Goal: Complete application form

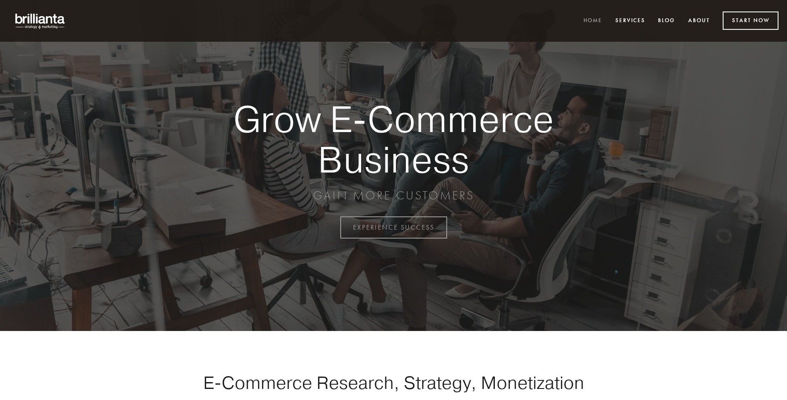
scroll to position [2233, 0]
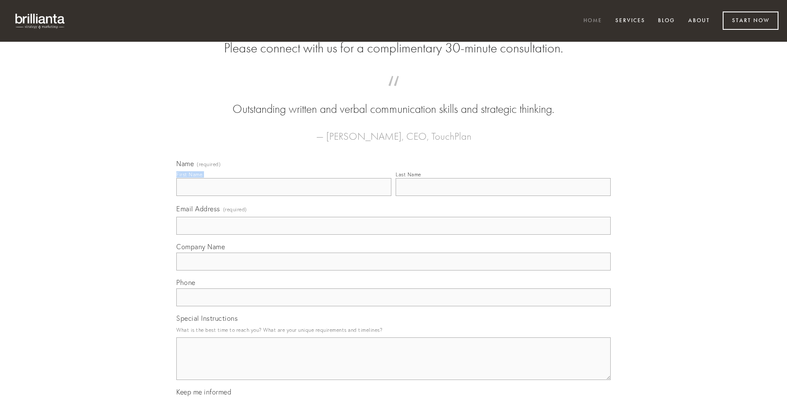
type input "[PERSON_NAME]"
click at [503, 196] on input "Last Name" at bounding box center [503, 187] width 215 height 18
type input "[PERSON_NAME]"
click at [394, 235] on input "Email Address (required)" at bounding box center [393, 226] width 434 height 18
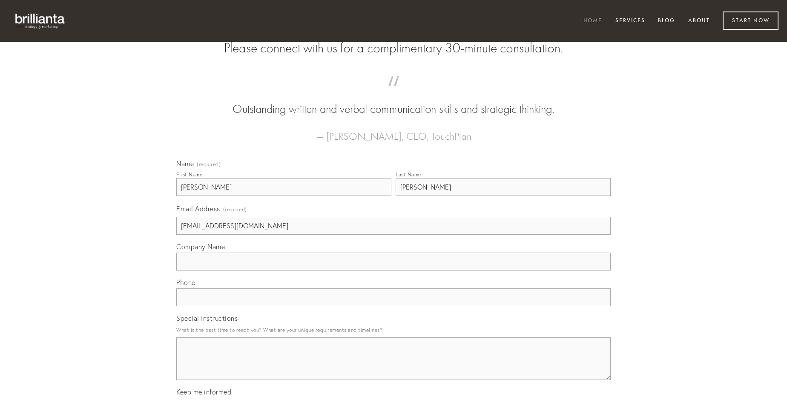
type input "[EMAIL_ADDRESS][DOMAIN_NAME]"
click at [394, 270] on input "Company Name" at bounding box center [393, 262] width 434 height 18
type input "distinctio"
click at [394, 306] on input "text" at bounding box center [393, 297] width 434 height 18
click at [394, 366] on textarea "Special Instructions" at bounding box center [393, 358] width 434 height 43
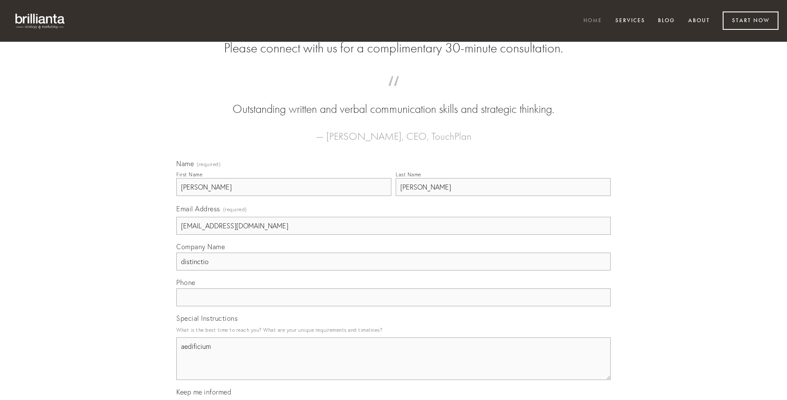
type textarea "aedificium"
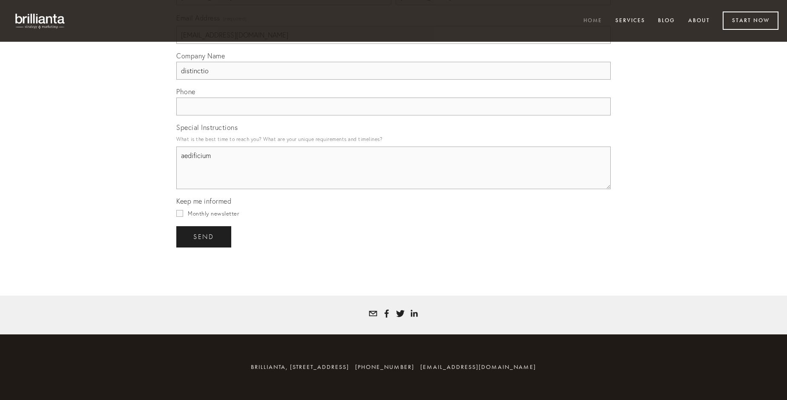
click at [204, 236] on span "send" at bounding box center [203, 237] width 21 height 8
